Goal: Task Accomplishment & Management: Manage account settings

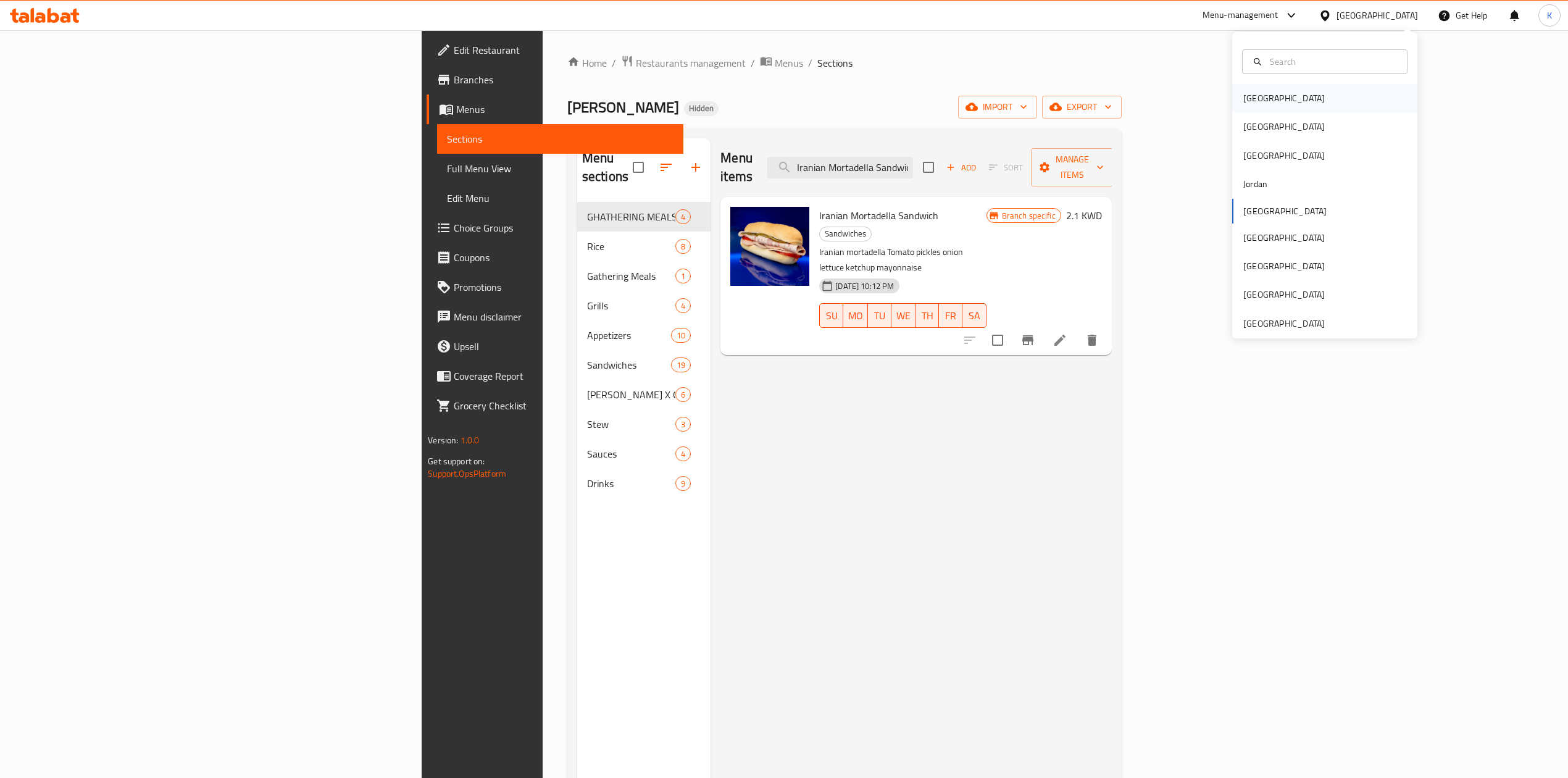
click at [1300, 107] on div "[GEOGRAPHIC_DATA]" at bounding box center [1325, 98] width 185 height 28
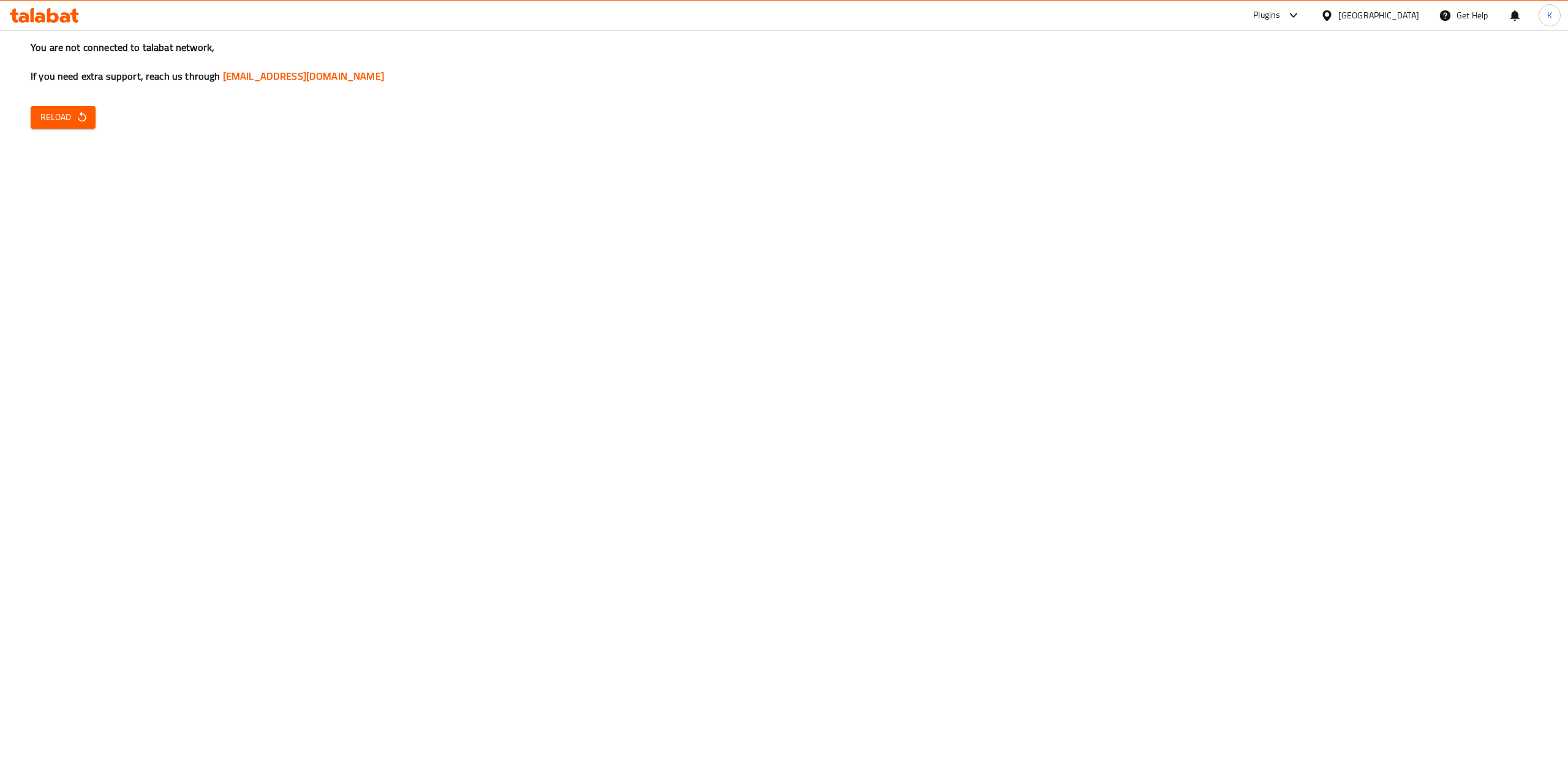
click at [52, 126] on button "Reload" at bounding box center [63, 117] width 65 height 23
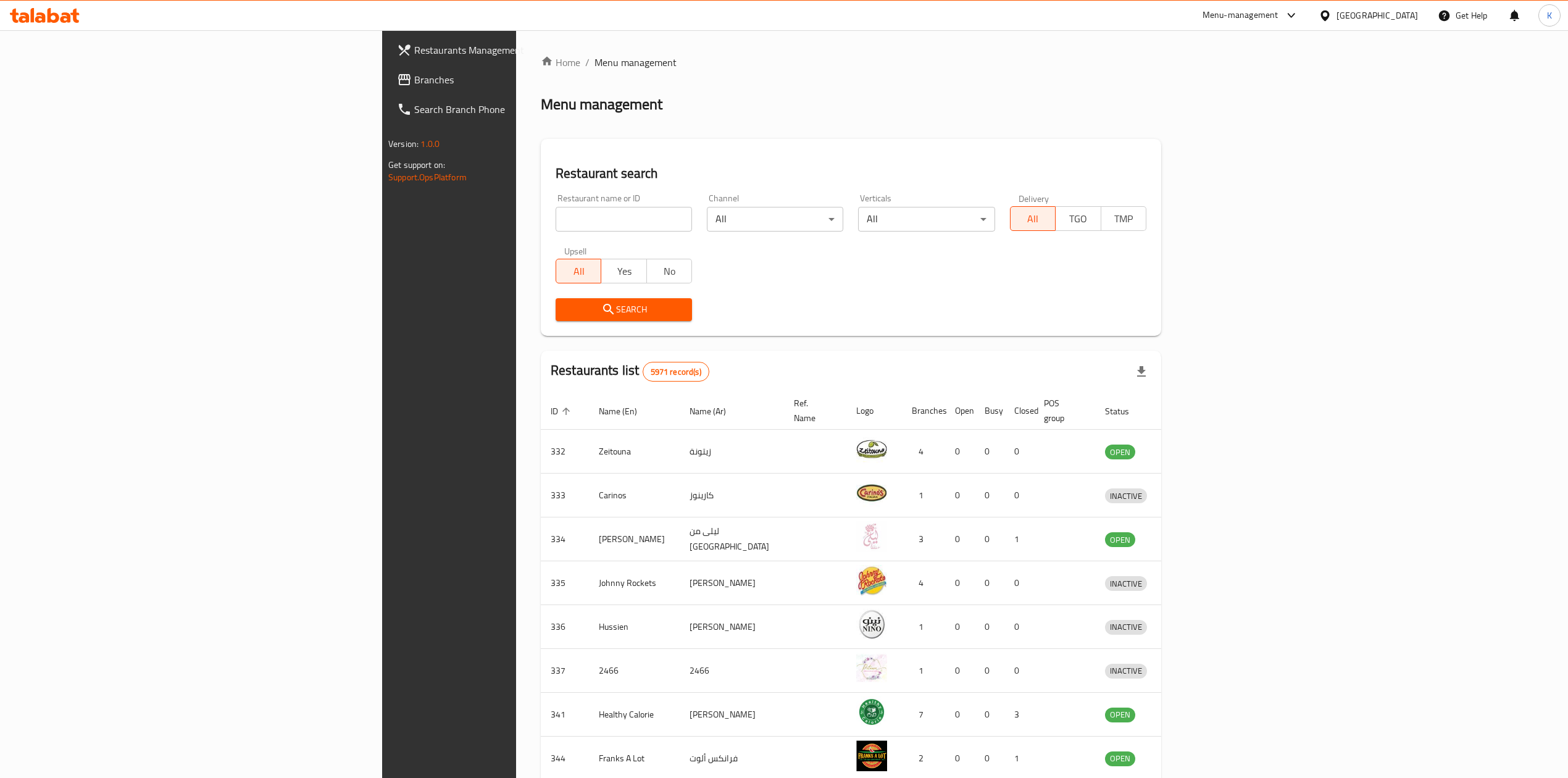
click at [556, 221] on input "search" at bounding box center [624, 219] width 137 height 25
paste input "703427"
type input "703427"
click at [566, 306] on span "Search" at bounding box center [624, 309] width 116 height 15
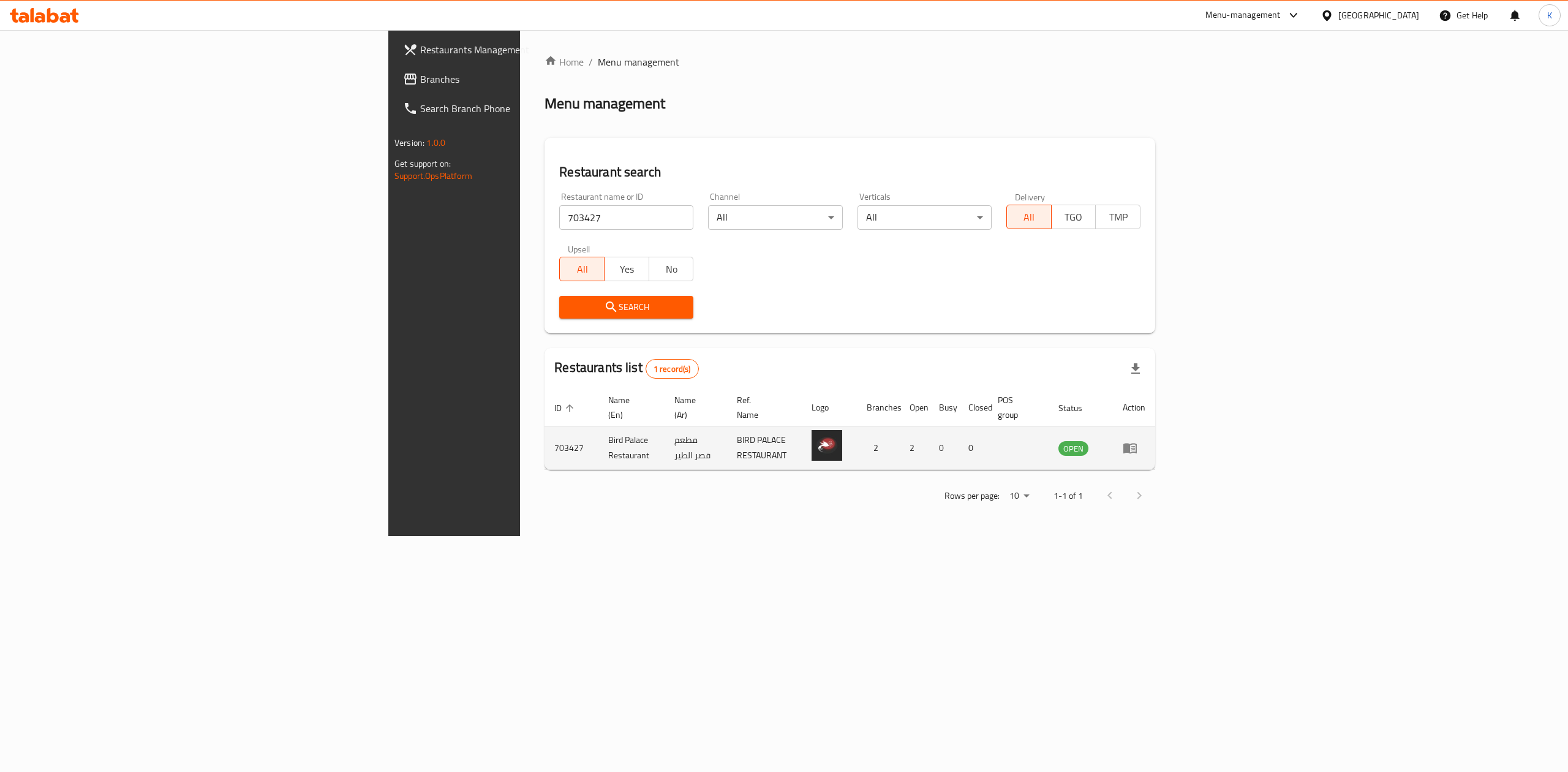
click at [1137, 444] on icon "enhanced table" at bounding box center [1130, 449] width 14 height 10
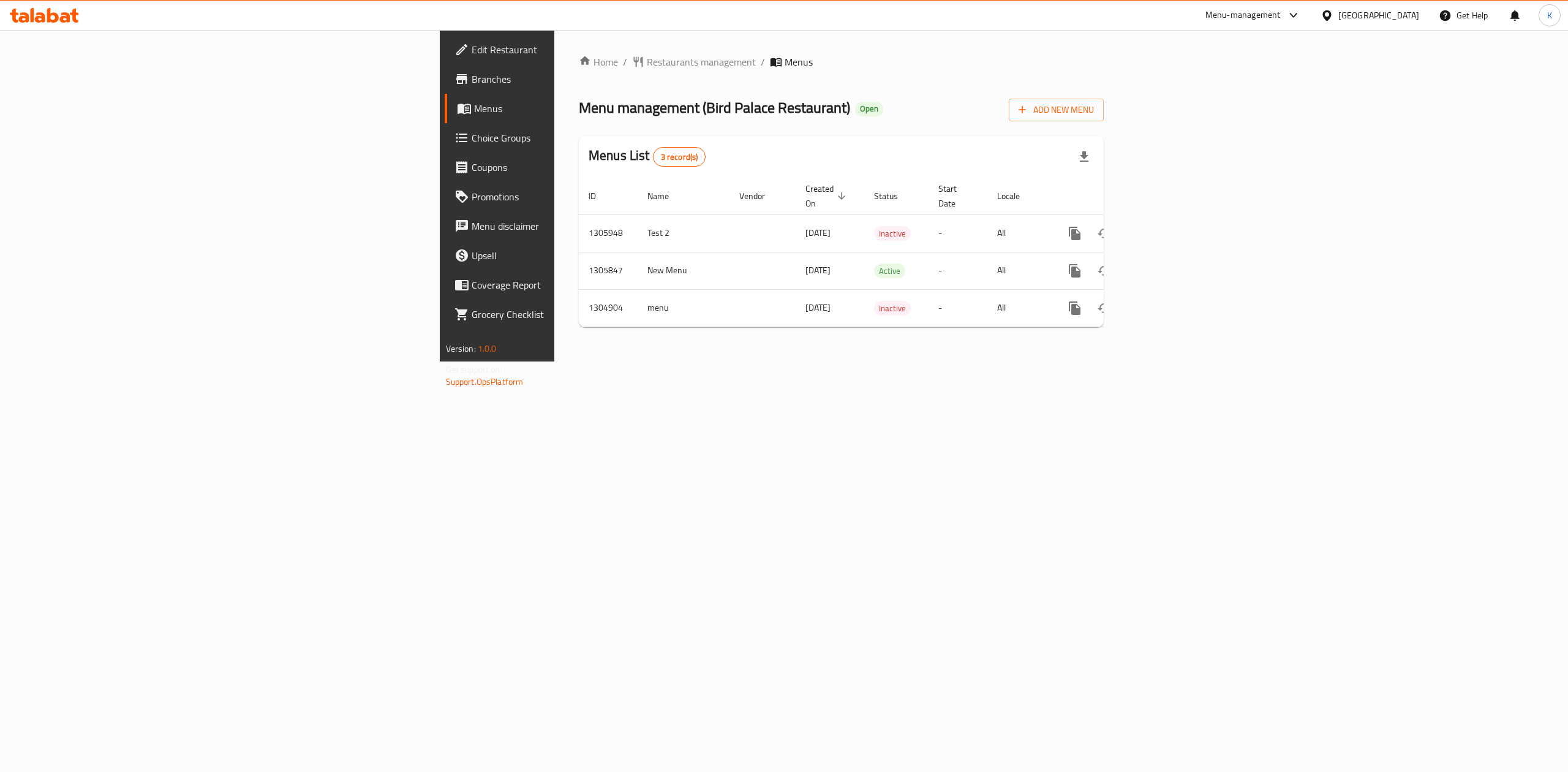
click at [472, 138] on span "Choice Groups" at bounding box center [582, 138] width 221 height 14
